Goal: Entertainment & Leisure: Consume media (video, audio)

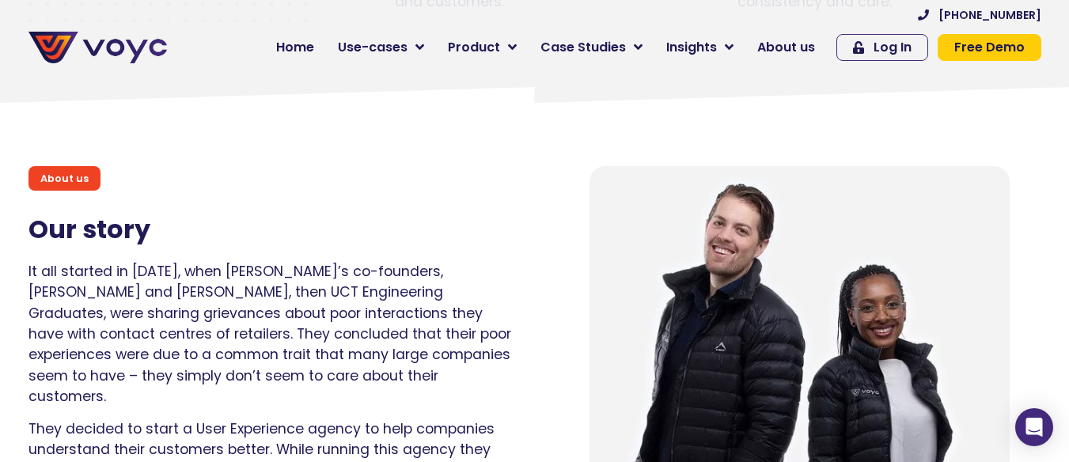
scroll to position [1028, 0]
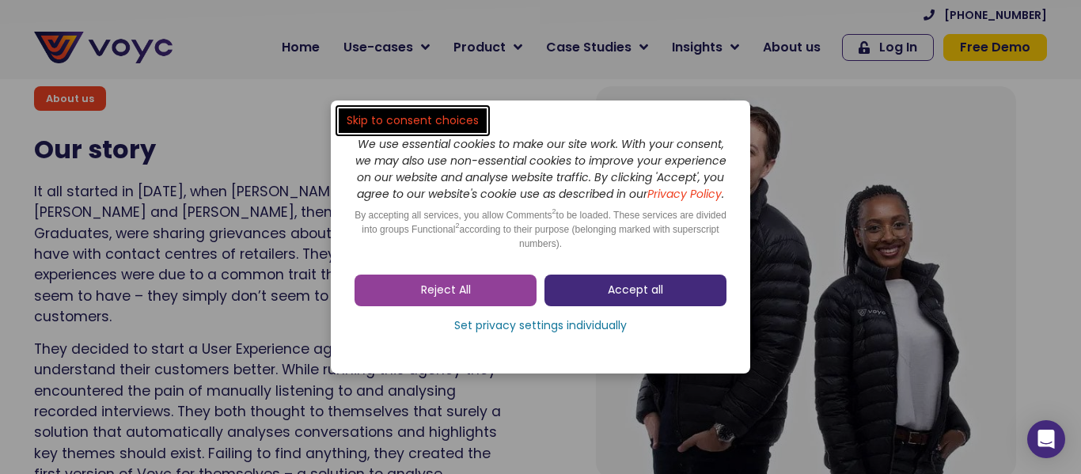
click at [627, 296] on span "Accept all" at bounding box center [634, 290] width 55 height 16
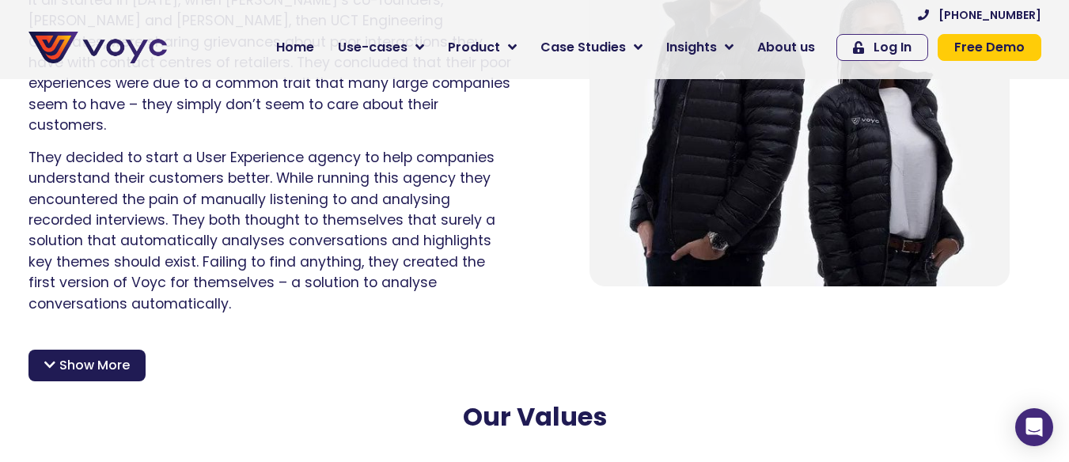
scroll to position [1187, 0]
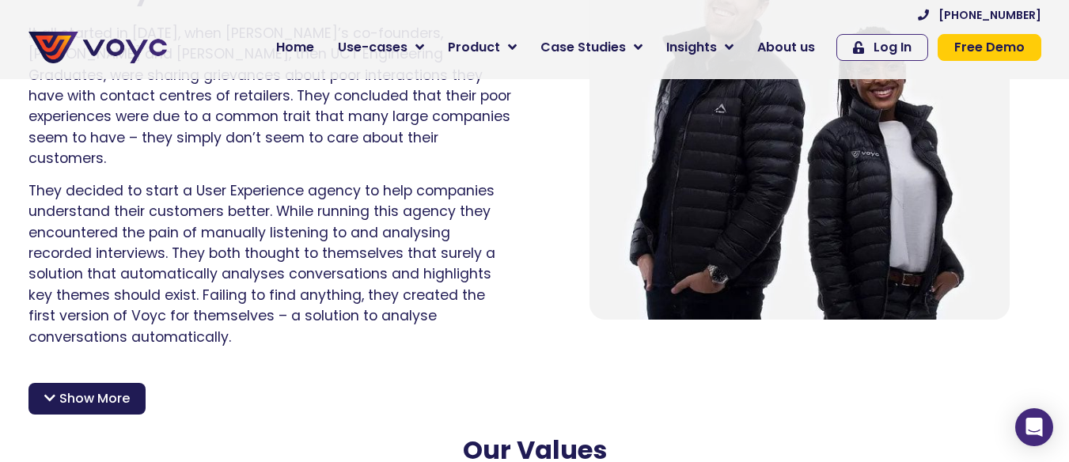
click at [123, 389] on span "Show More" at bounding box center [94, 398] width 70 height 19
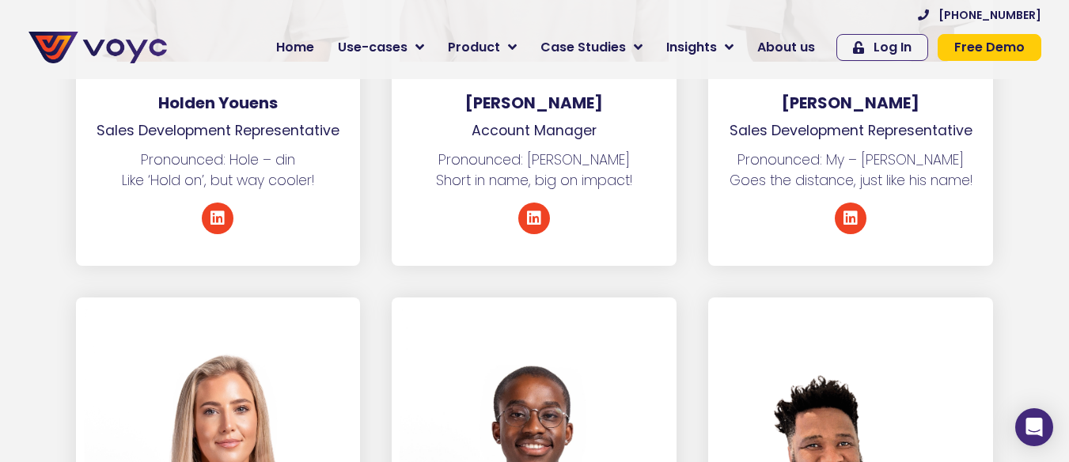
scroll to position [6328, 0]
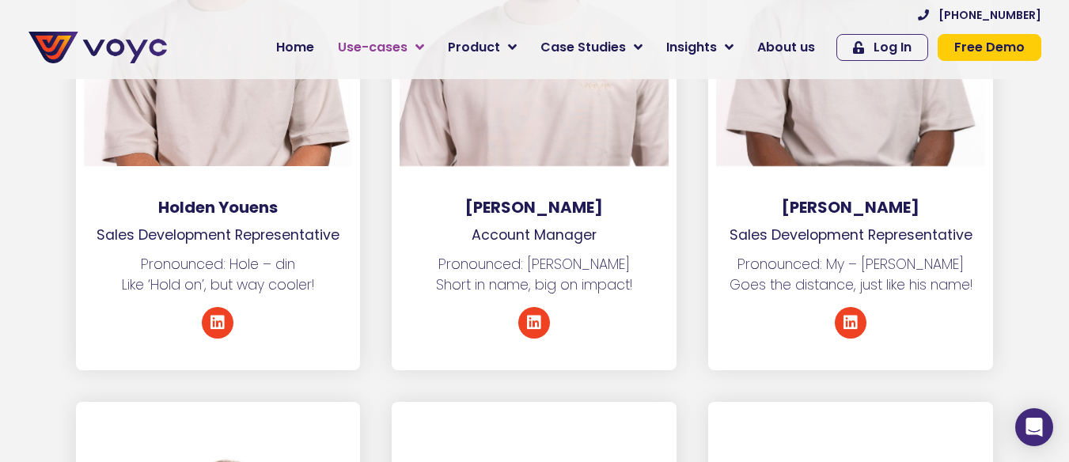
click at [378, 51] on span "Use-cases" at bounding box center [373, 47] width 70 height 19
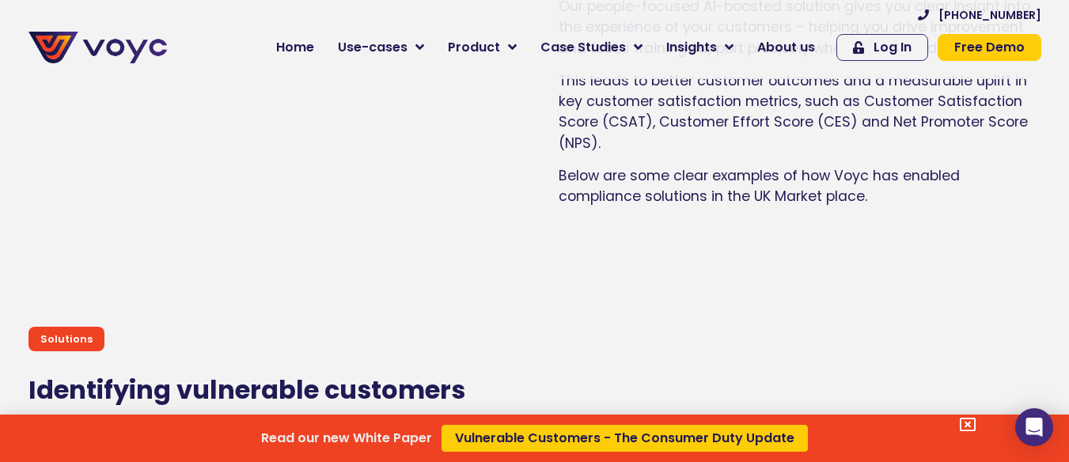
scroll to position [1503, 0]
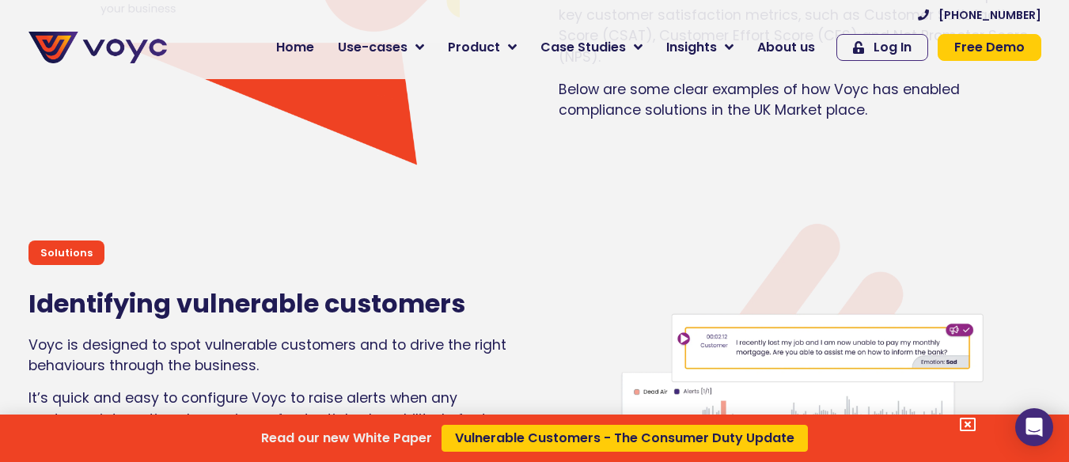
click at [498, 45] on div "Read our new White Paper Vulnerable Customers - The Consumer Duty Update" at bounding box center [534, 231] width 1069 height 462
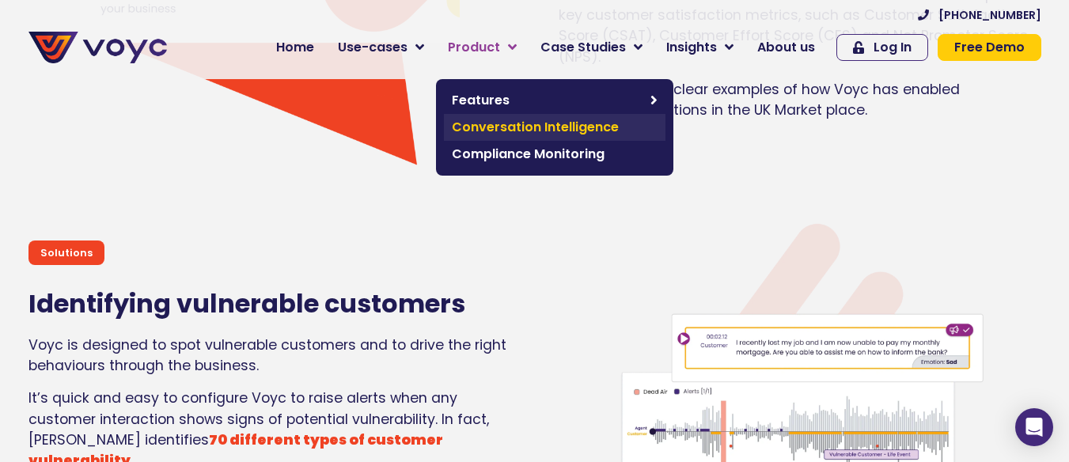
click at [509, 127] on span "Conversation Intelligence" at bounding box center [555, 127] width 206 height 19
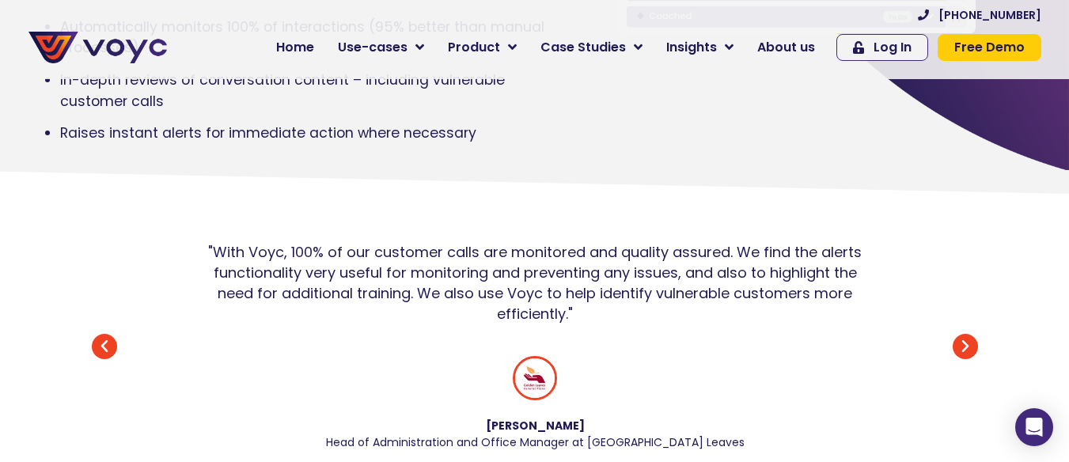
scroll to position [554, 0]
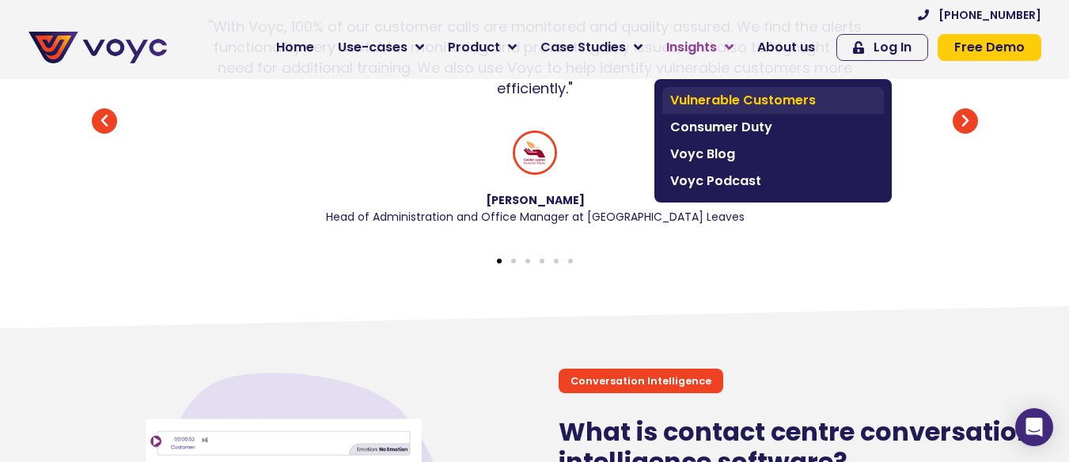
click at [710, 101] on span "Vulnerable Customers" at bounding box center [773, 100] width 206 height 19
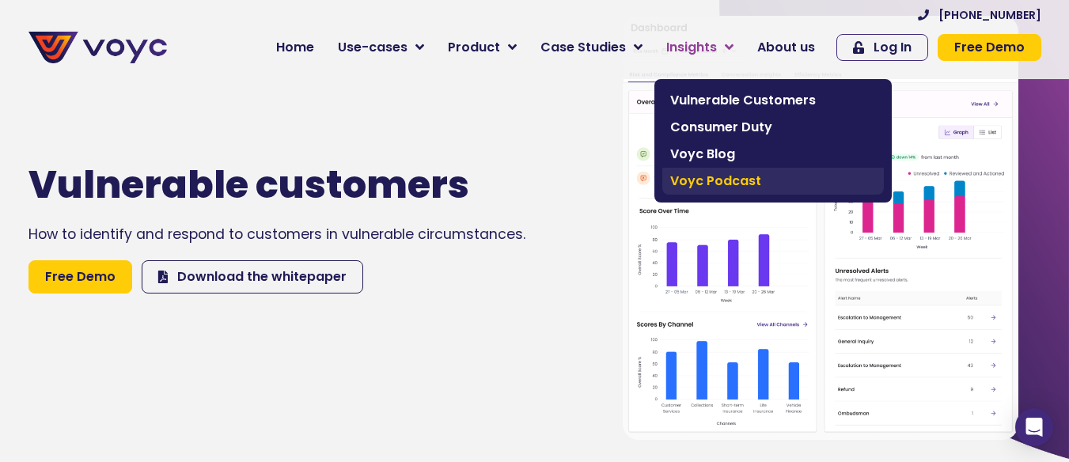
click at [715, 171] on link "Voyc Podcast" at bounding box center [772, 181] width 221 height 27
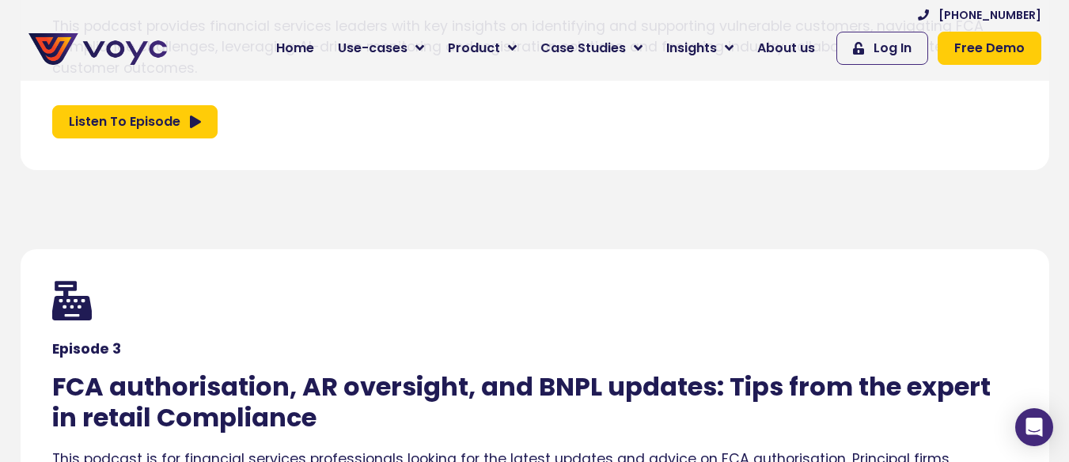
scroll to position [554, 0]
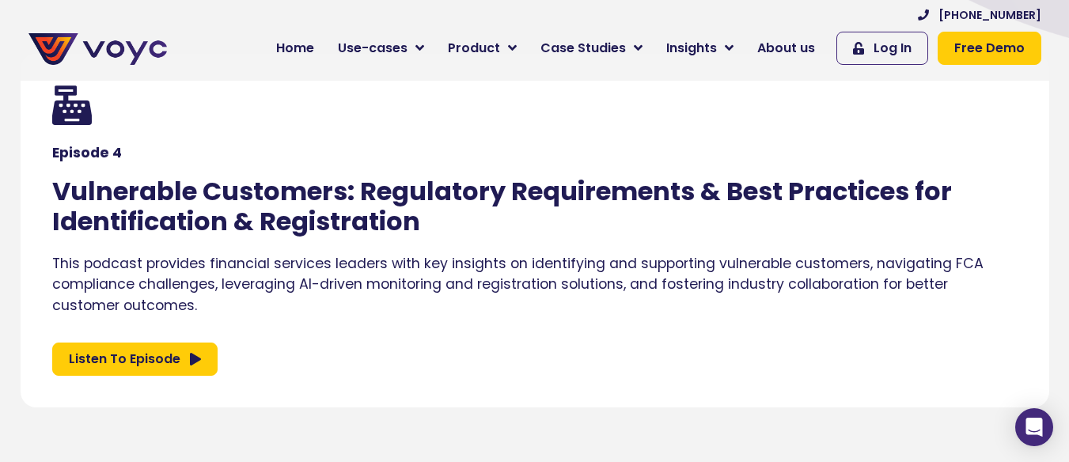
click at [146, 352] on span "Listen To Episode" at bounding box center [125, 359] width 112 height 19
click at [797, 51] on span "About us" at bounding box center [786, 48] width 58 height 19
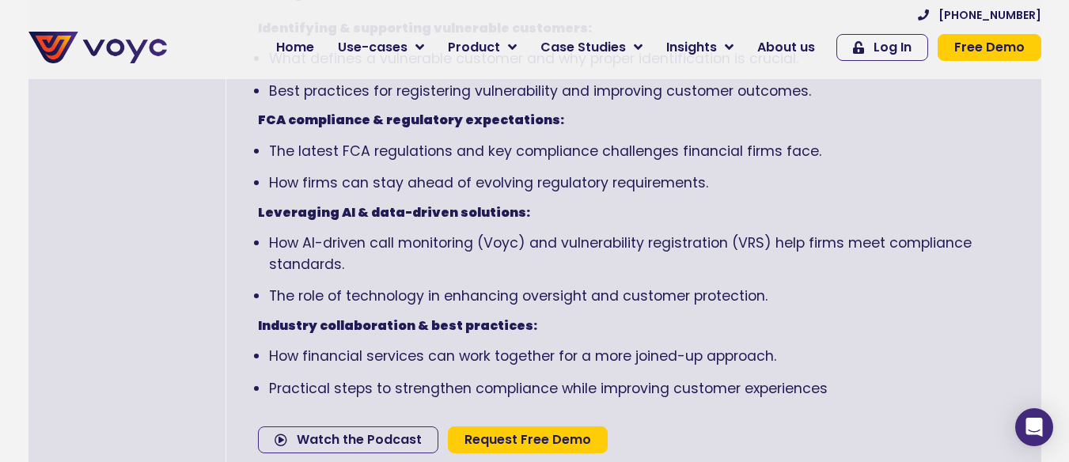
scroll to position [1345, 0]
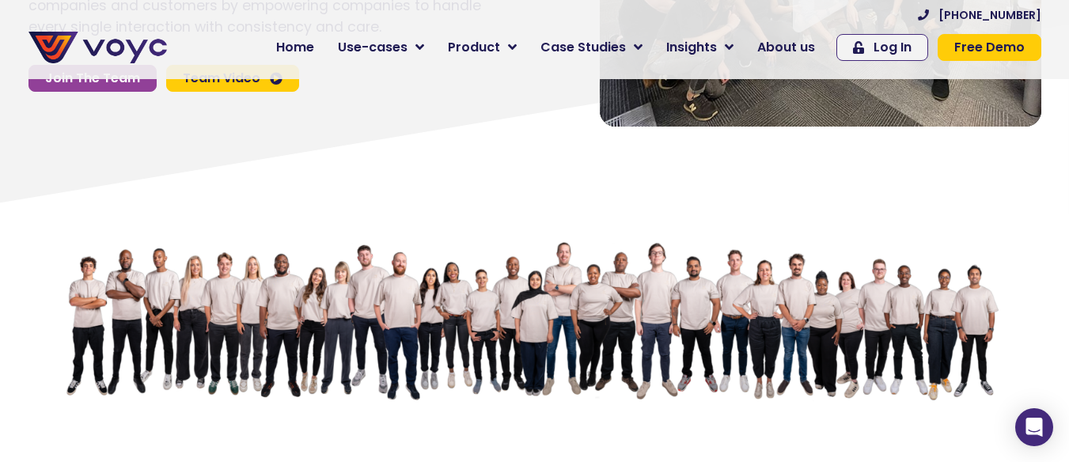
scroll to position [79, 0]
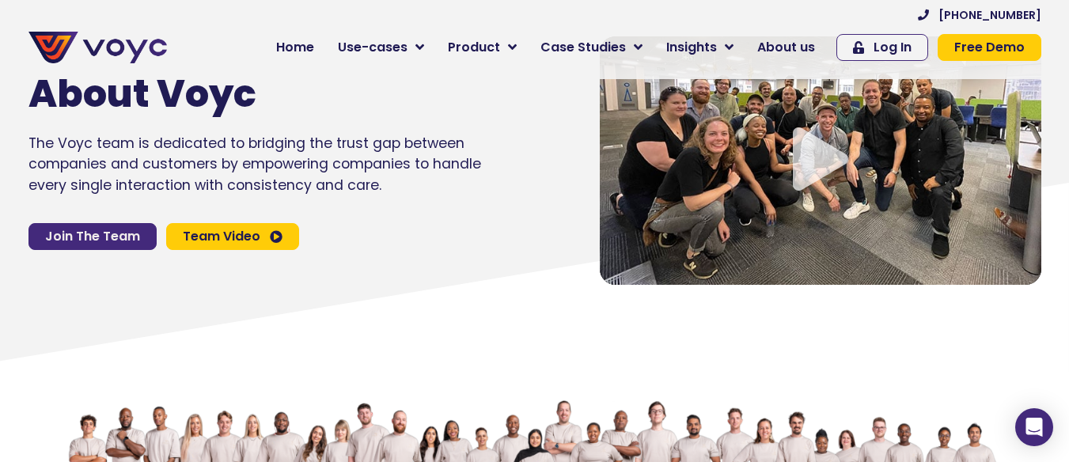
click at [129, 243] on span "Join The Team" at bounding box center [92, 236] width 95 height 13
